Goal: Information Seeking & Learning: Learn about a topic

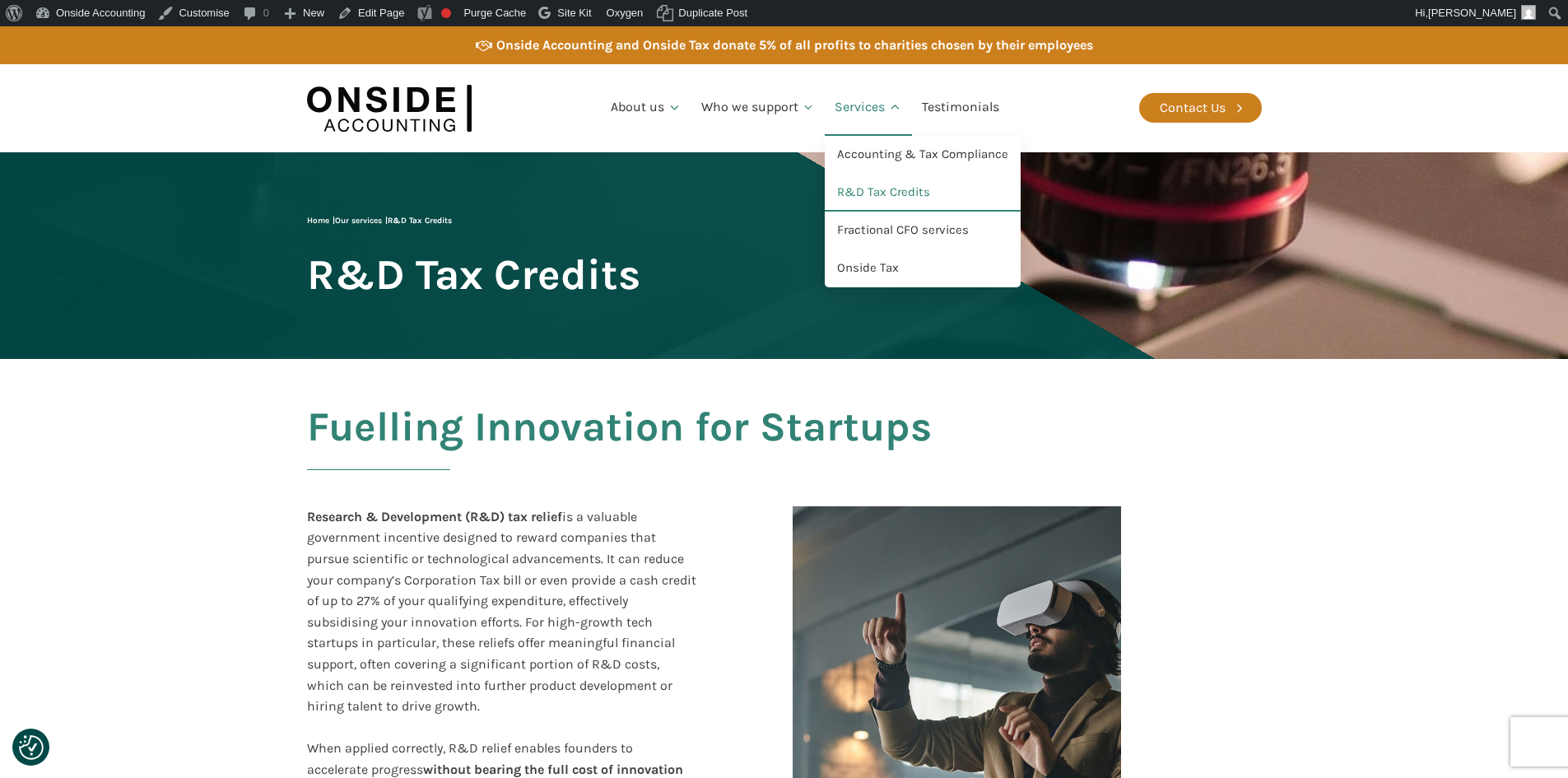
click at [854, 108] on link "Services" at bounding box center [869, 107] width 88 height 56
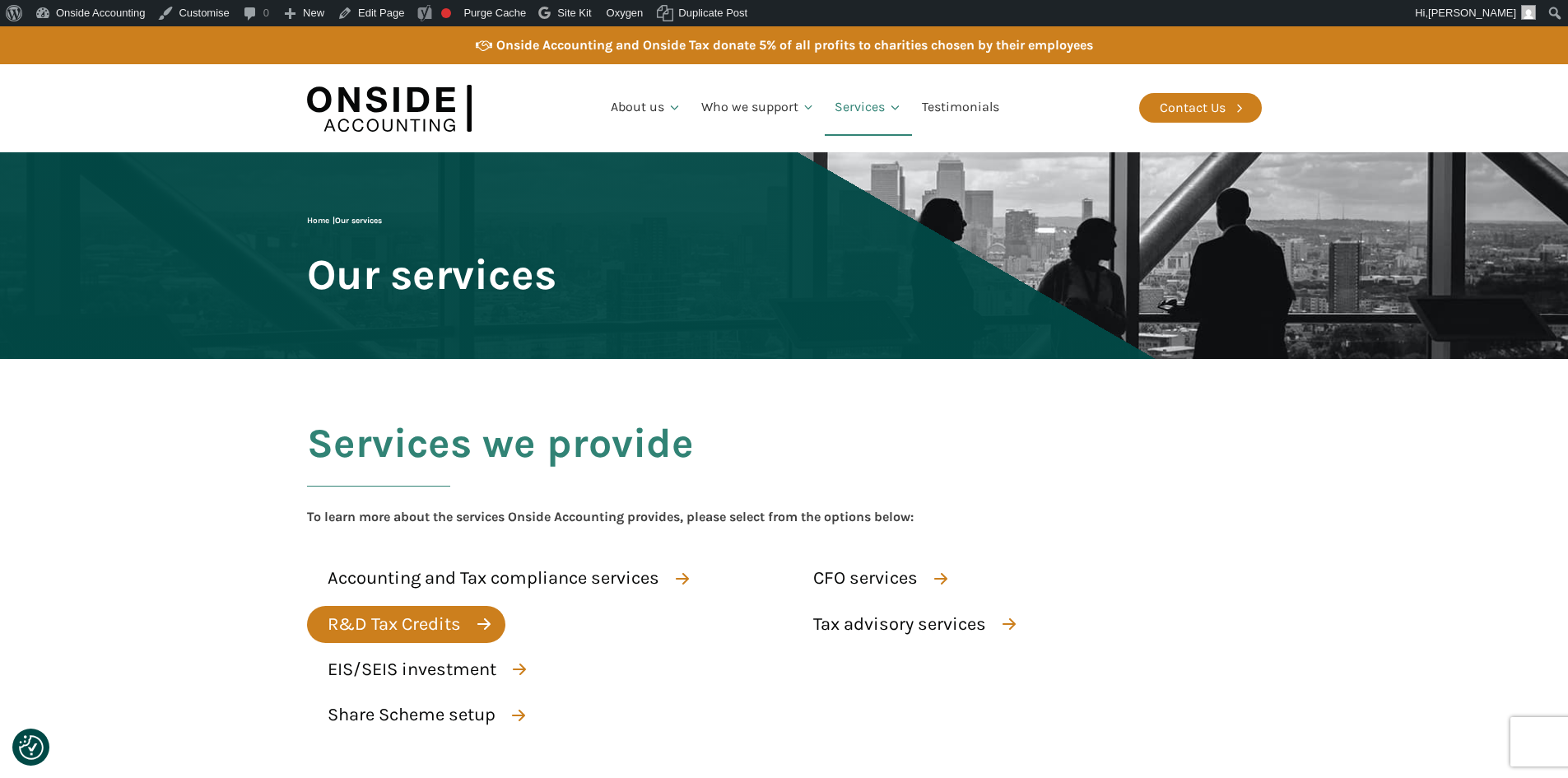
click at [442, 621] on div "R&D Tax Credits" at bounding box center [393, 624] width 133 height 29
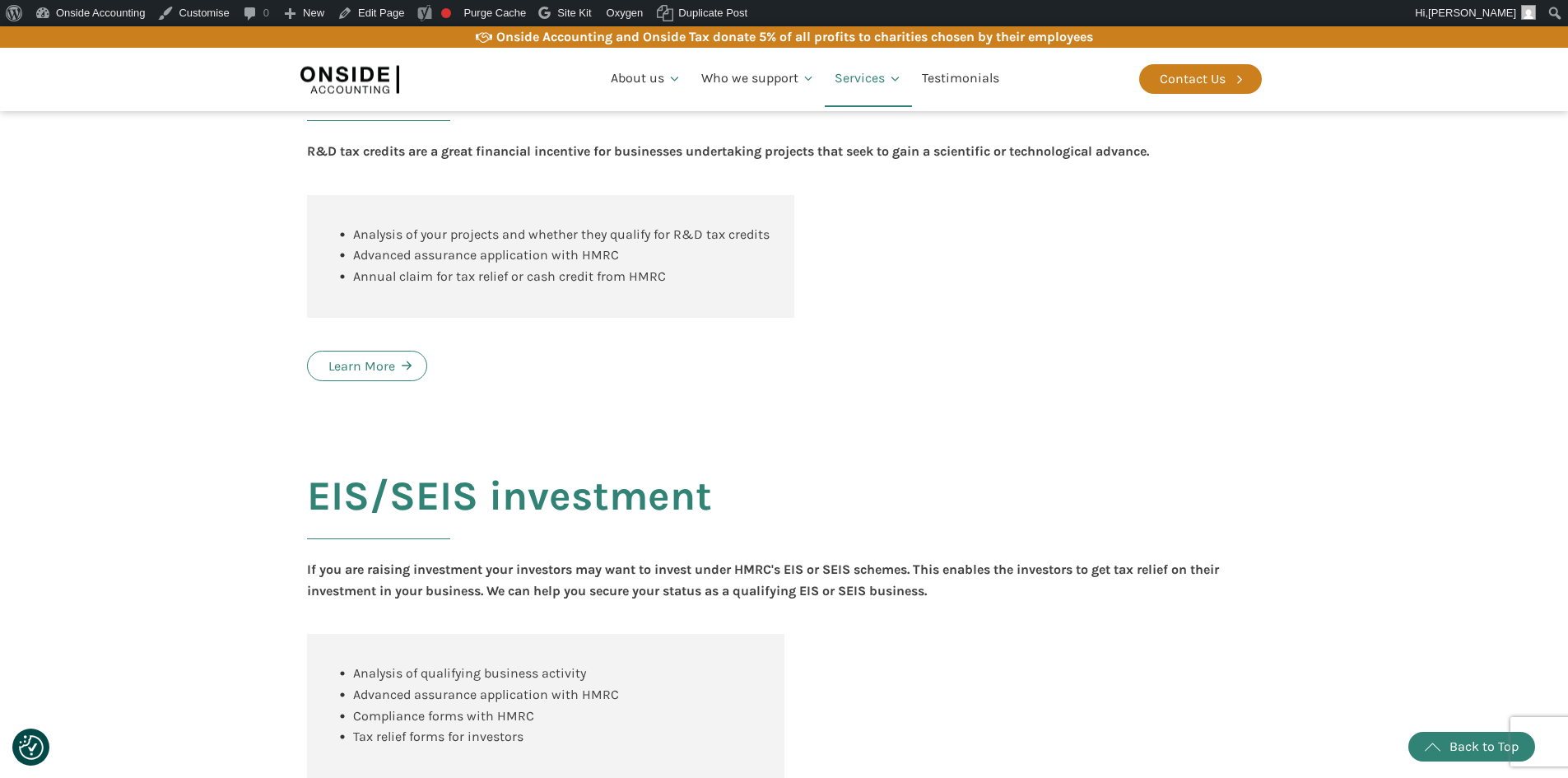
scroll to position [1368, 0]
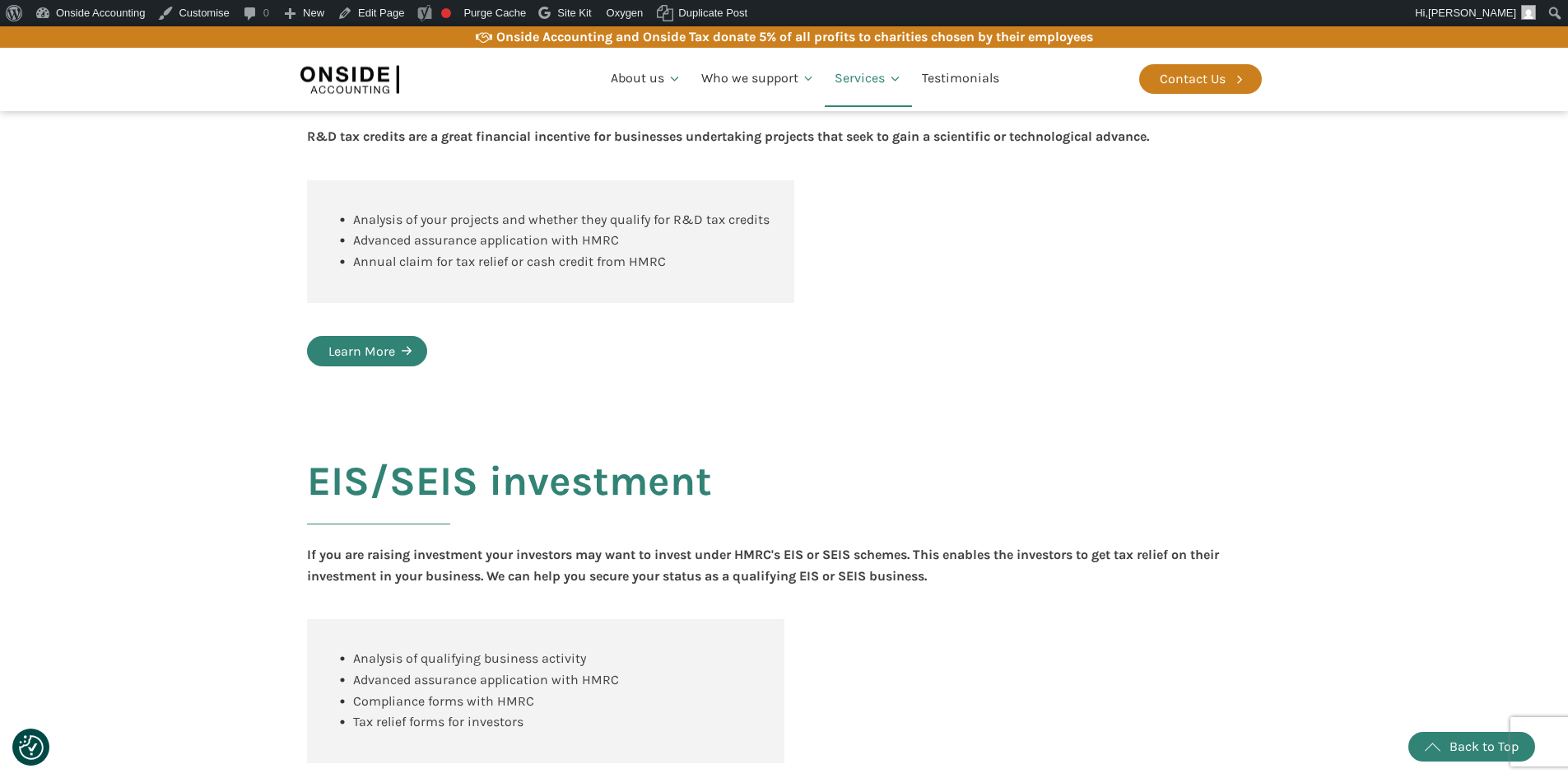
click at [382, 362] on div "Learn More" at bounding box center [361, 351] width 67 height 21
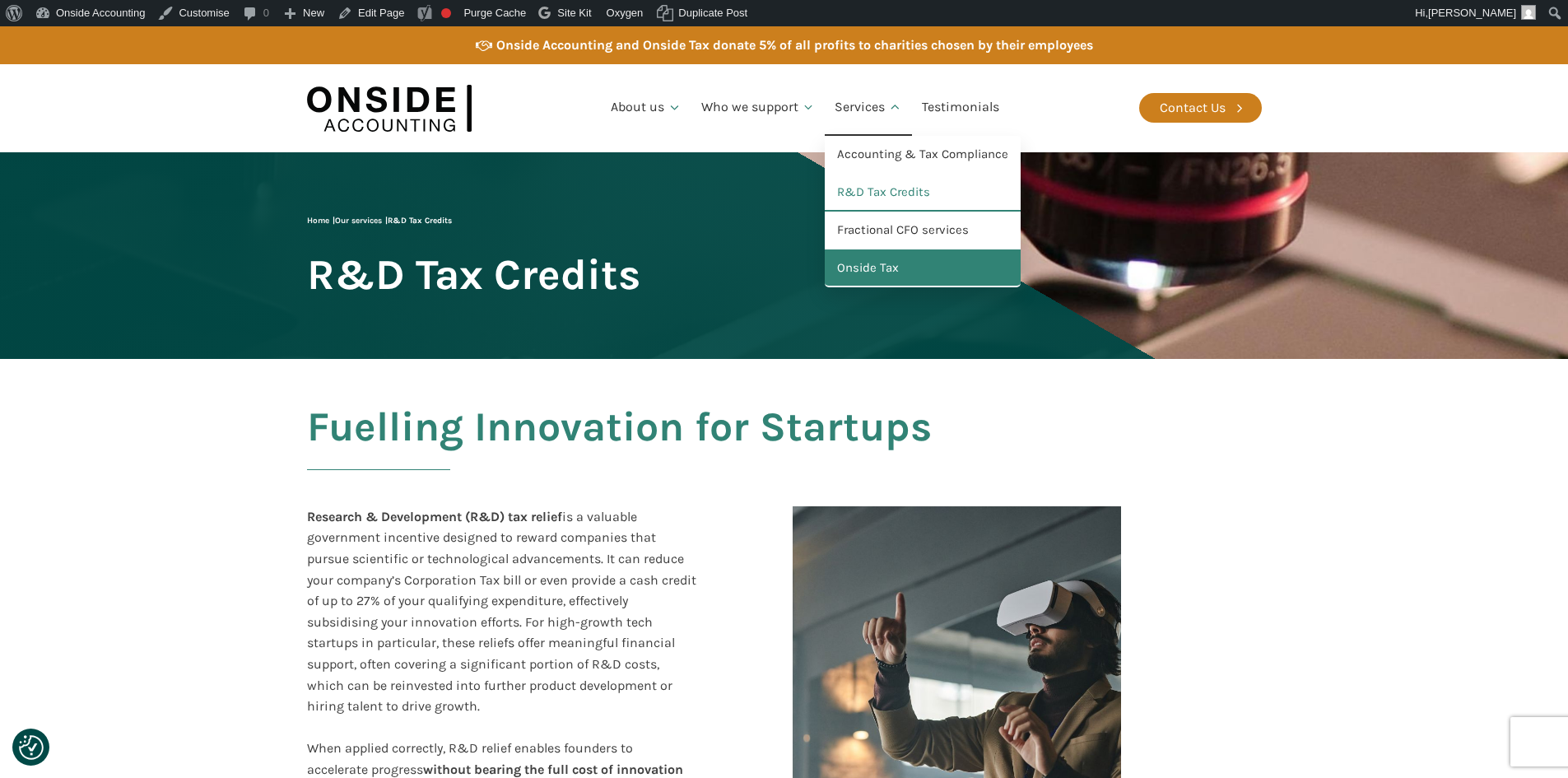
click at [864, 267] on link "Onside Tax" at bounding box center [923, 268] width 196 height 38
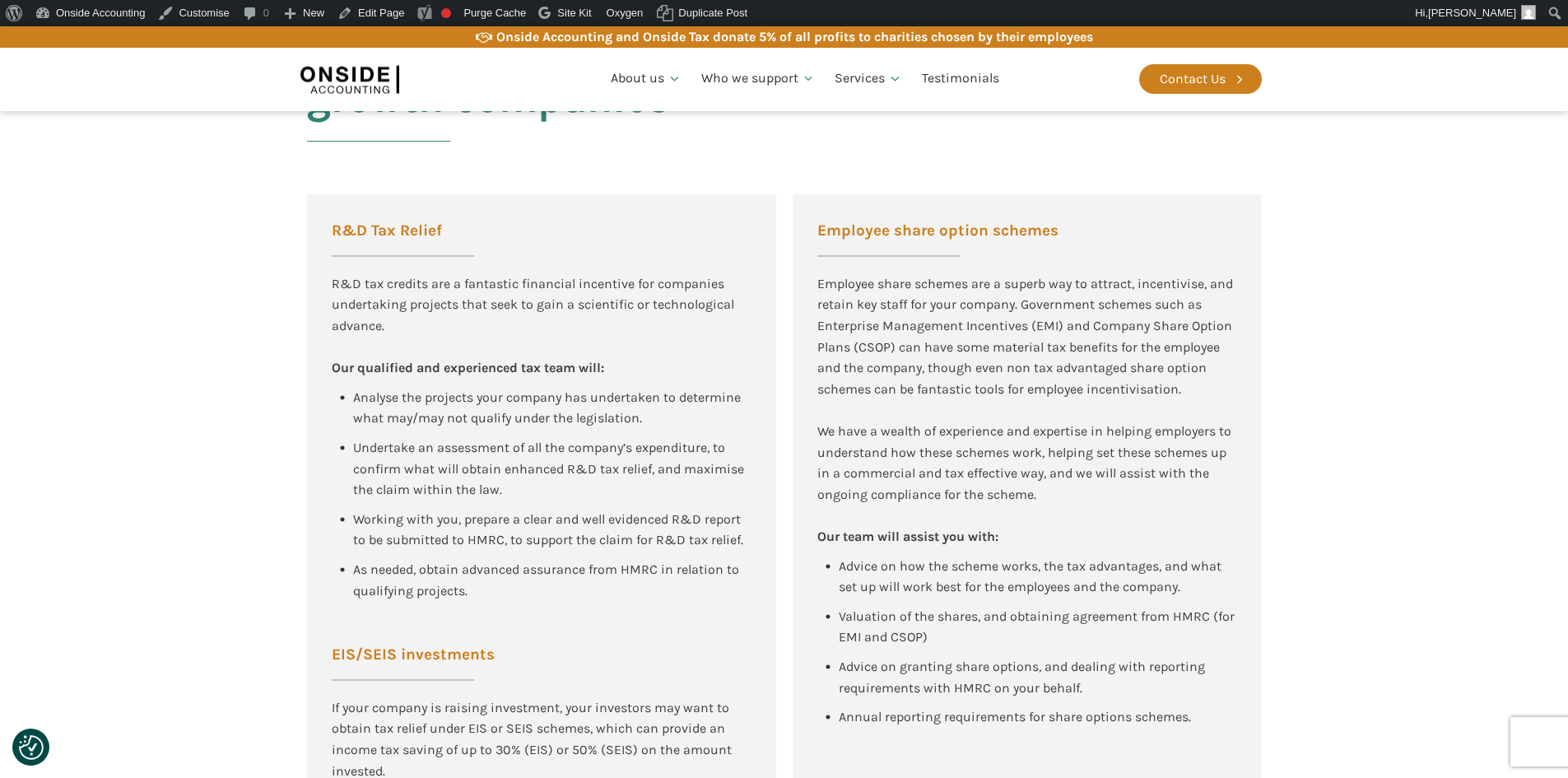
scroll to position [988, 0]
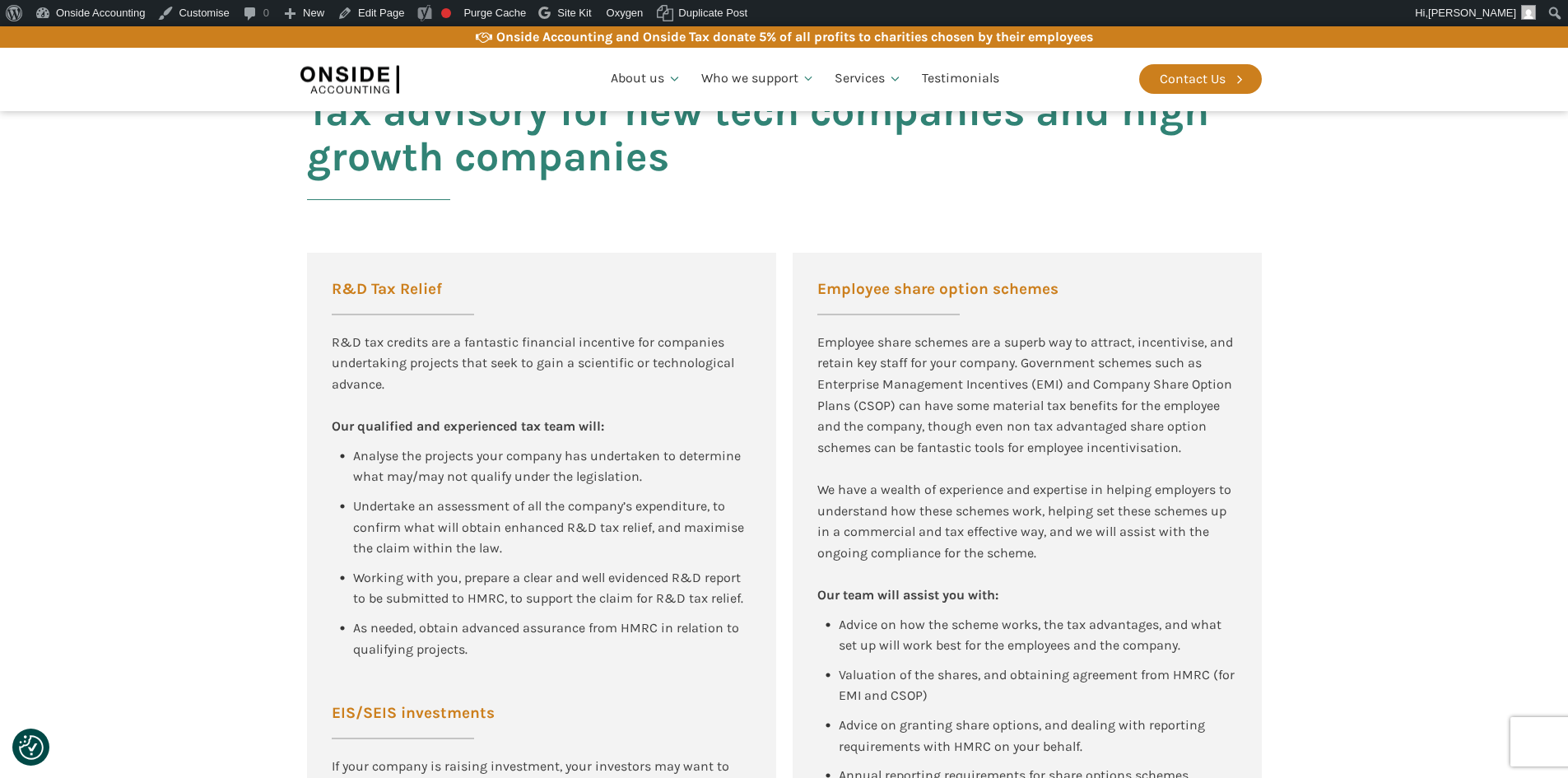
click at [156, 232] on section "Tax advisory for new tech companies and high growth companies R&D Tax Relief R&…" at bounding box center [784, 649] width 1568 height 1189
click at [383, 13] on link "Edit Page" at bounding box center [370, 13] width 80 height 26
